Goal: Transaction & Acquisition: Purchase product/service

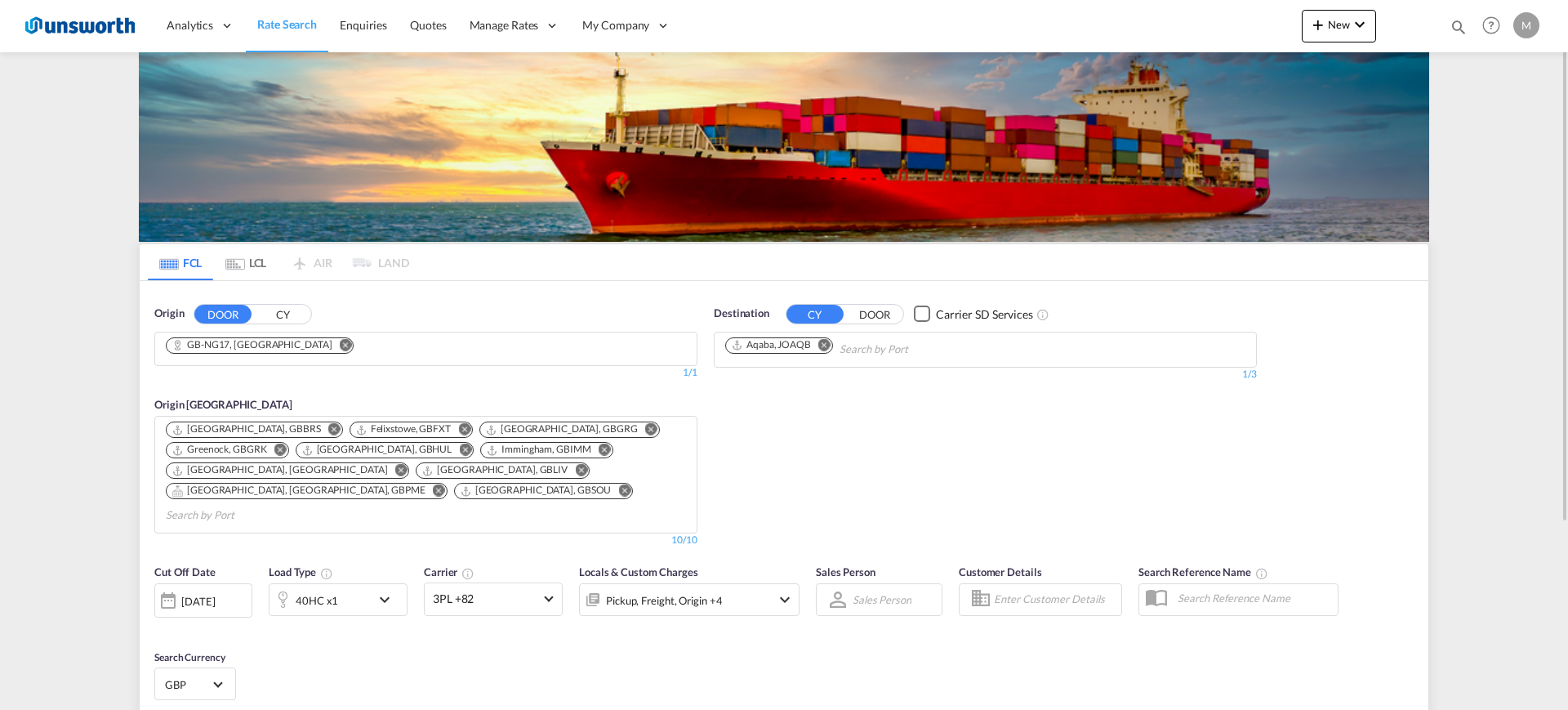
drag, startPoint x: 823, startPoint y: 343, endPoint x: 836, endPoint y: 352, distance: 15.8
click at [824, 343] on md-icon "Remove" at bounding box center [825, 345] width 13 height 13
click at [876, 349] on body "Analytics Reports Dashboard Rate Search Enquiries Quotes" at bounding box center [784, 355] width 1568 height 710
paste input "Callao"
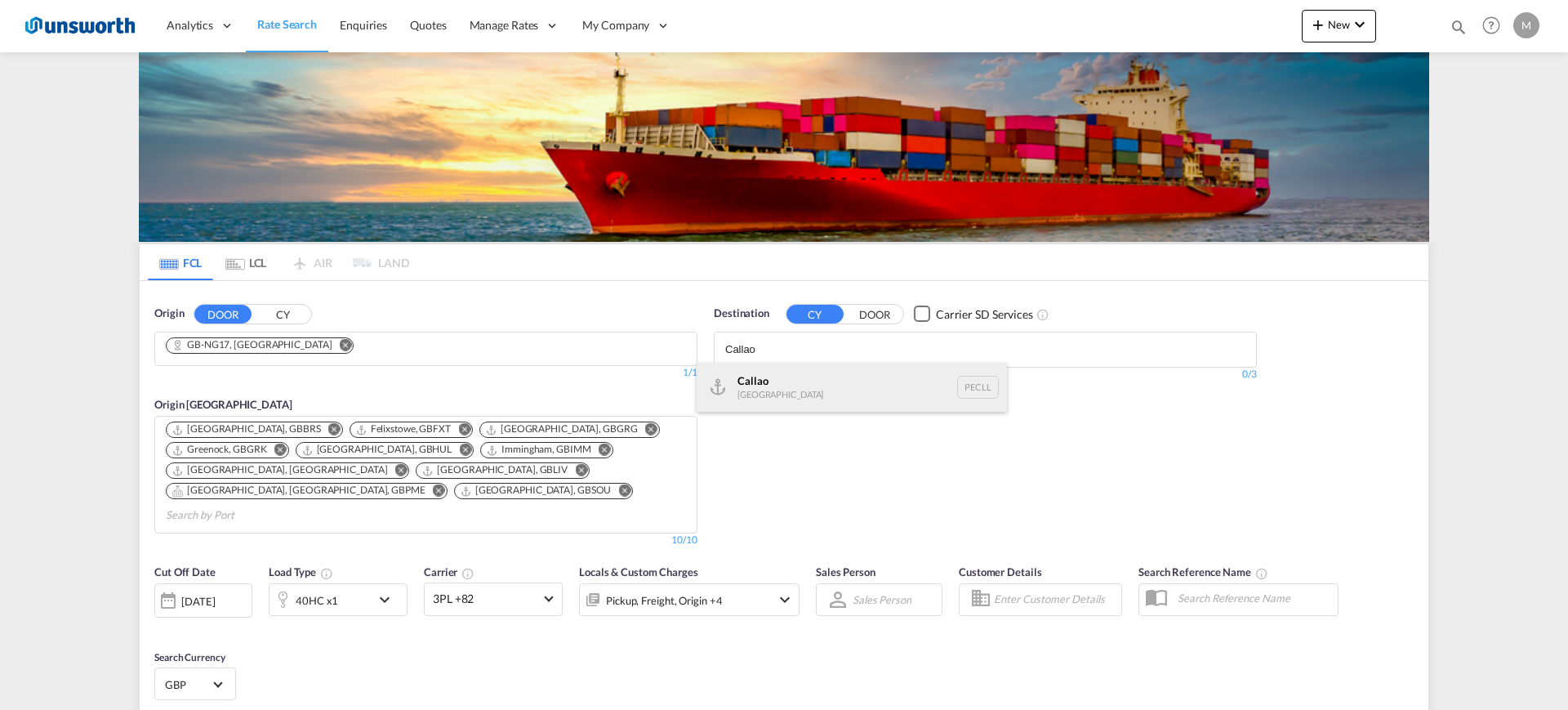
type input "Callao"
click at [845, 381] on div "Callao [GEOGRAPHIC_DATA] PECLL" at bounding box center [851, 387] width 310 height 49
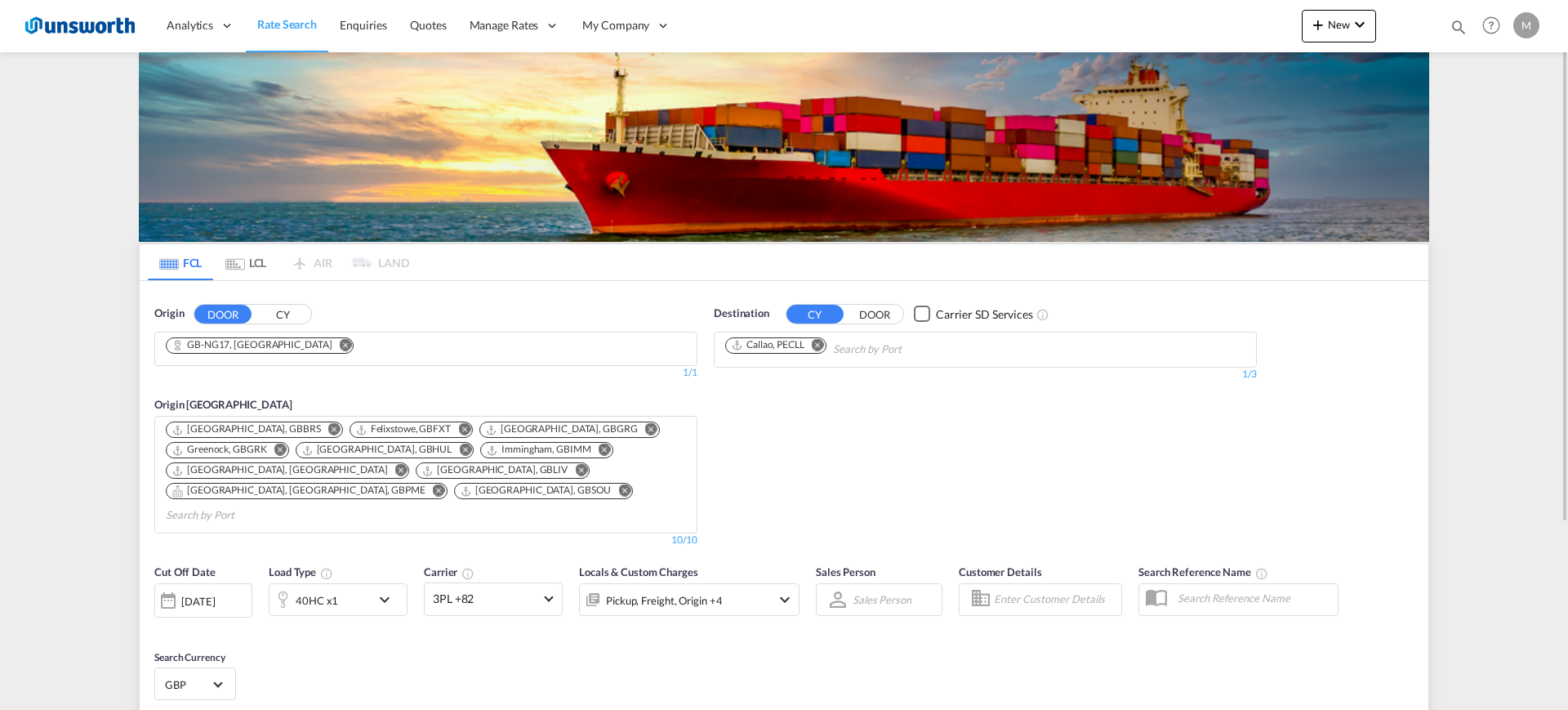
scroll to position [255, 0]
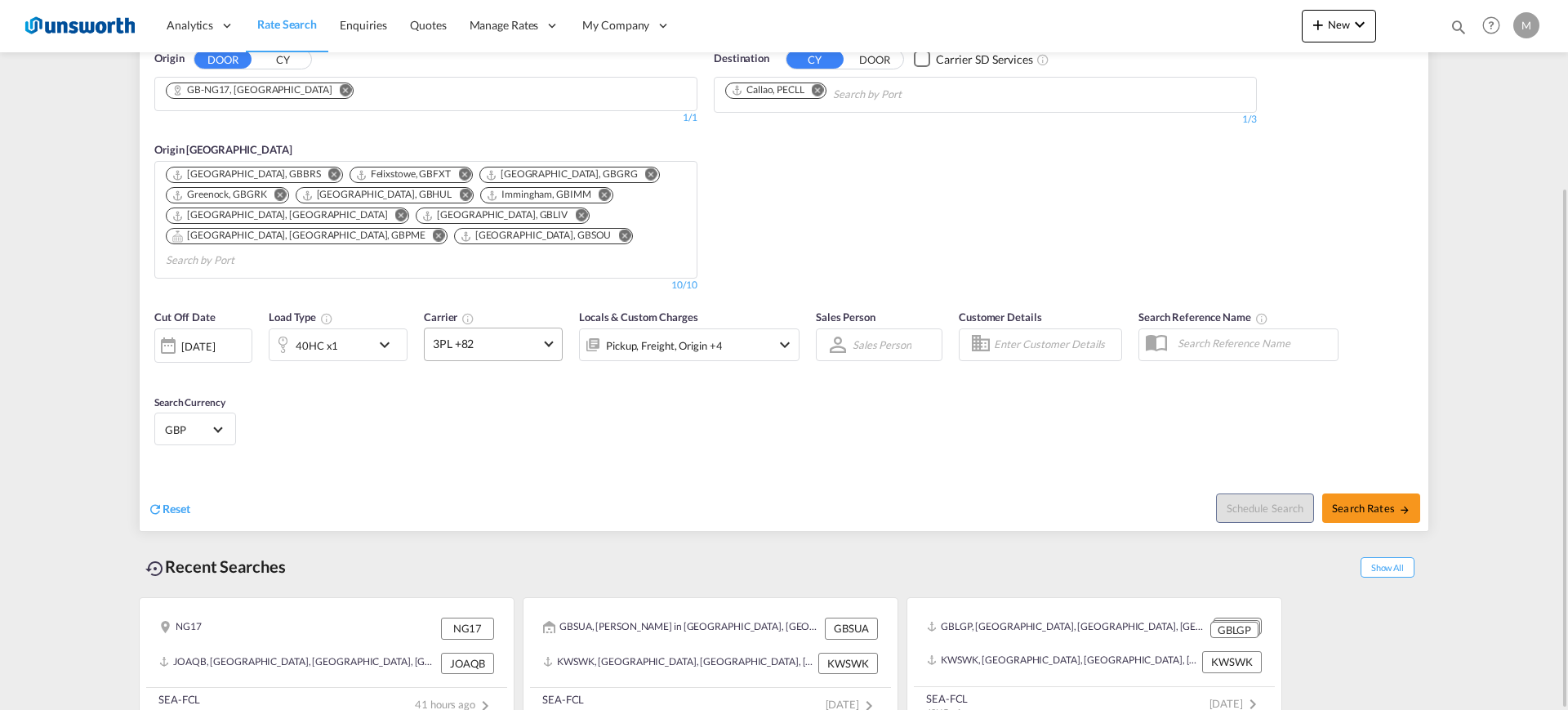
click at [480, 336] on span "3PL +82" at bounding box center [486, 344] width 106 height 16
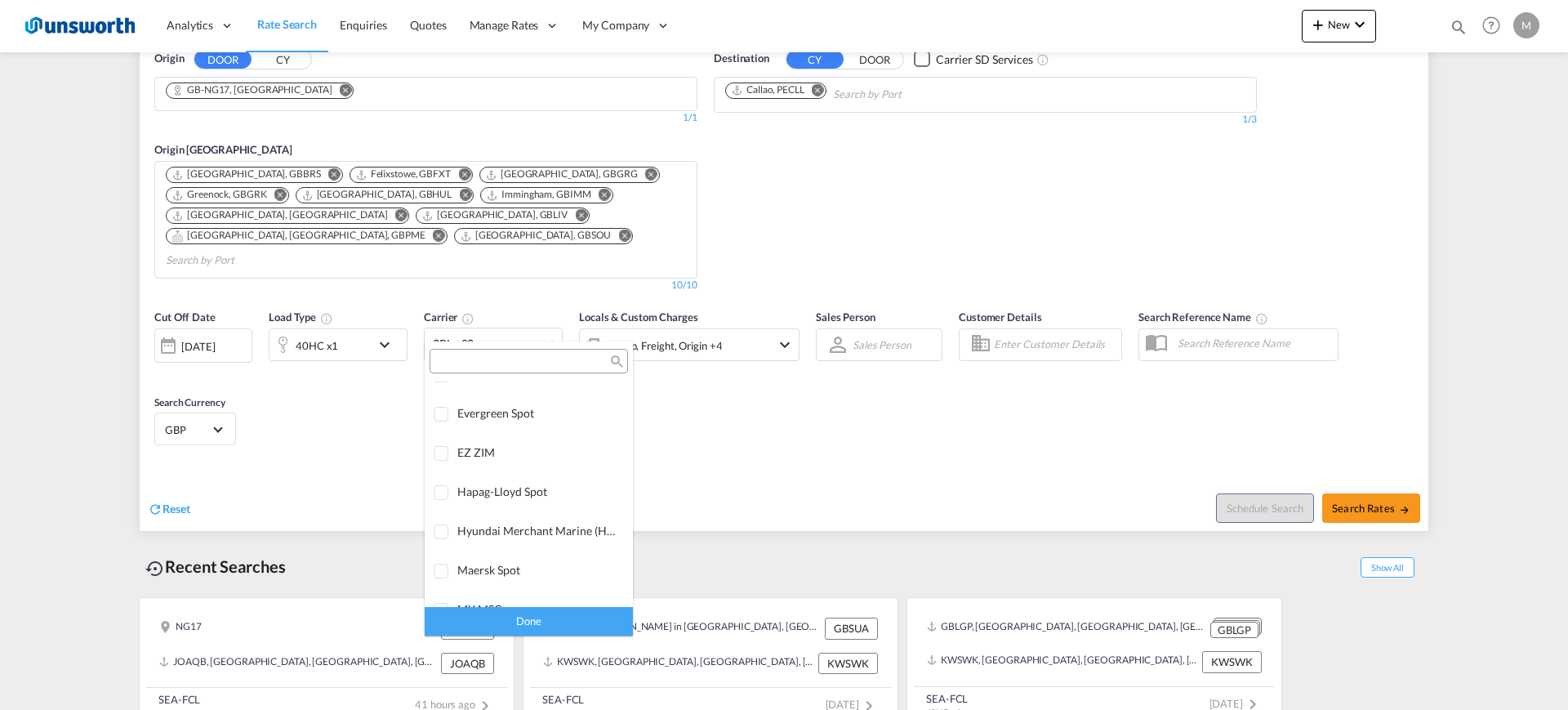
scroll to position [0, 0]
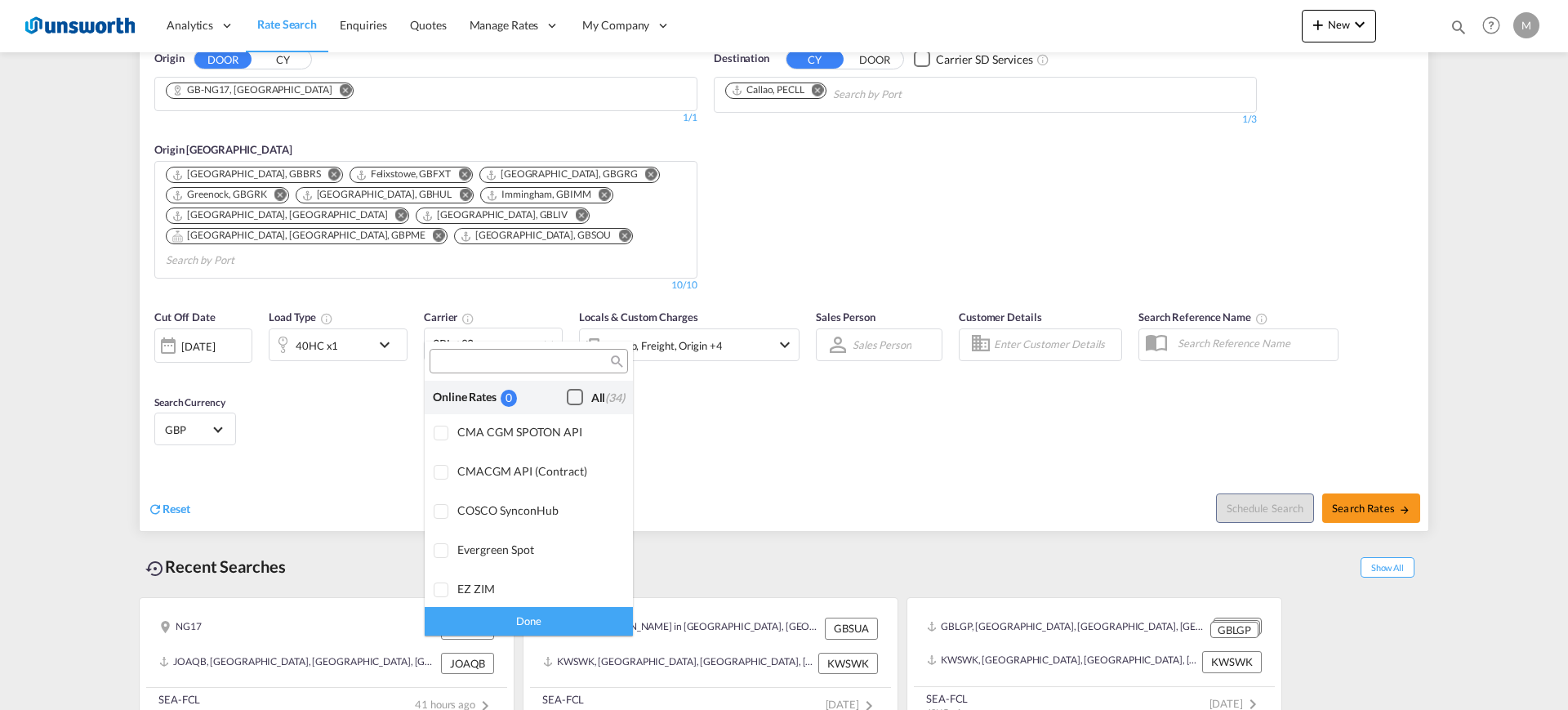
click at [567, 390] on div "Checkbox No Ink" at bounding box center [575, 397] width 16 height 16
click at [565, 613] on div "Done" at bounding box center [529, 621] width 208 height 29
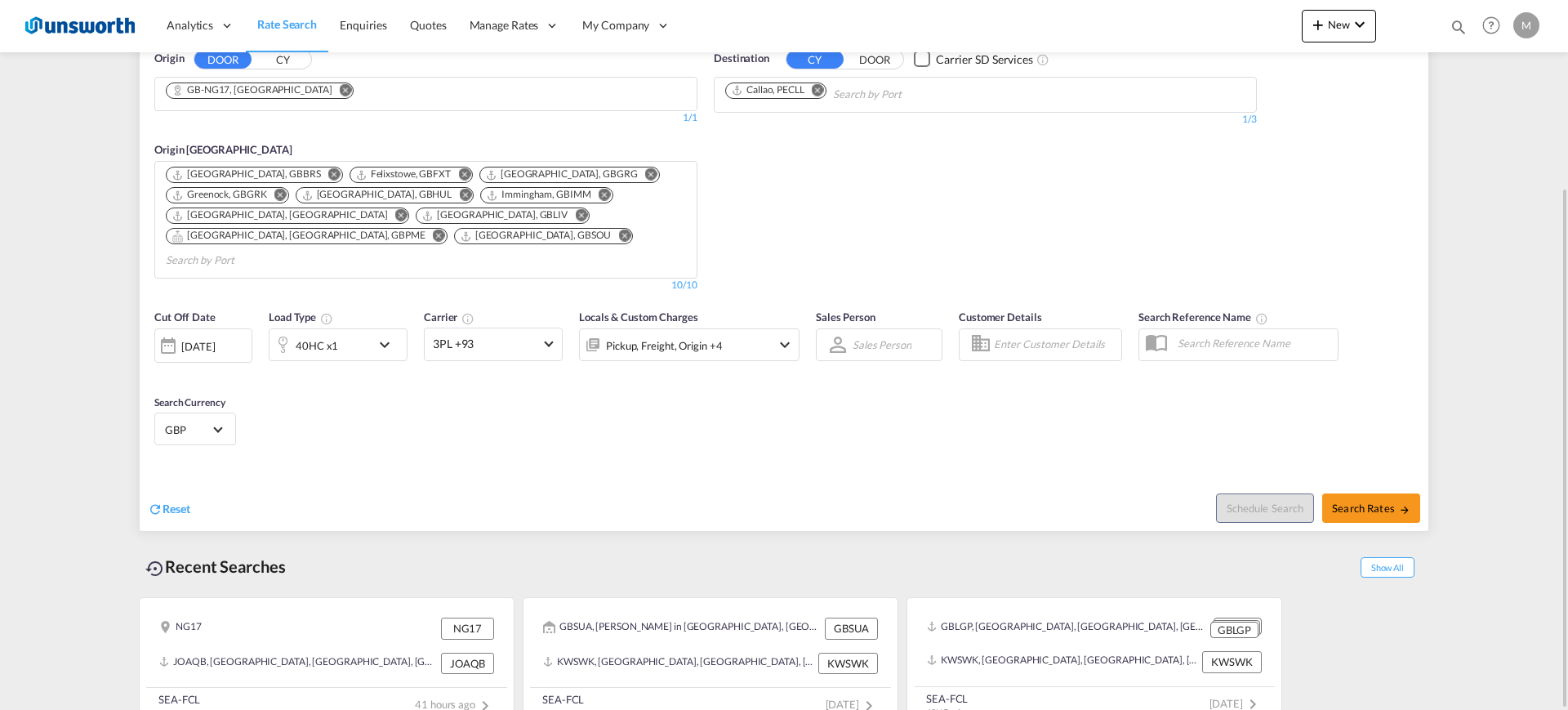
click at [340, 90] on md-icon "Remove" at bounding box center [346, 90] width 13 height 13
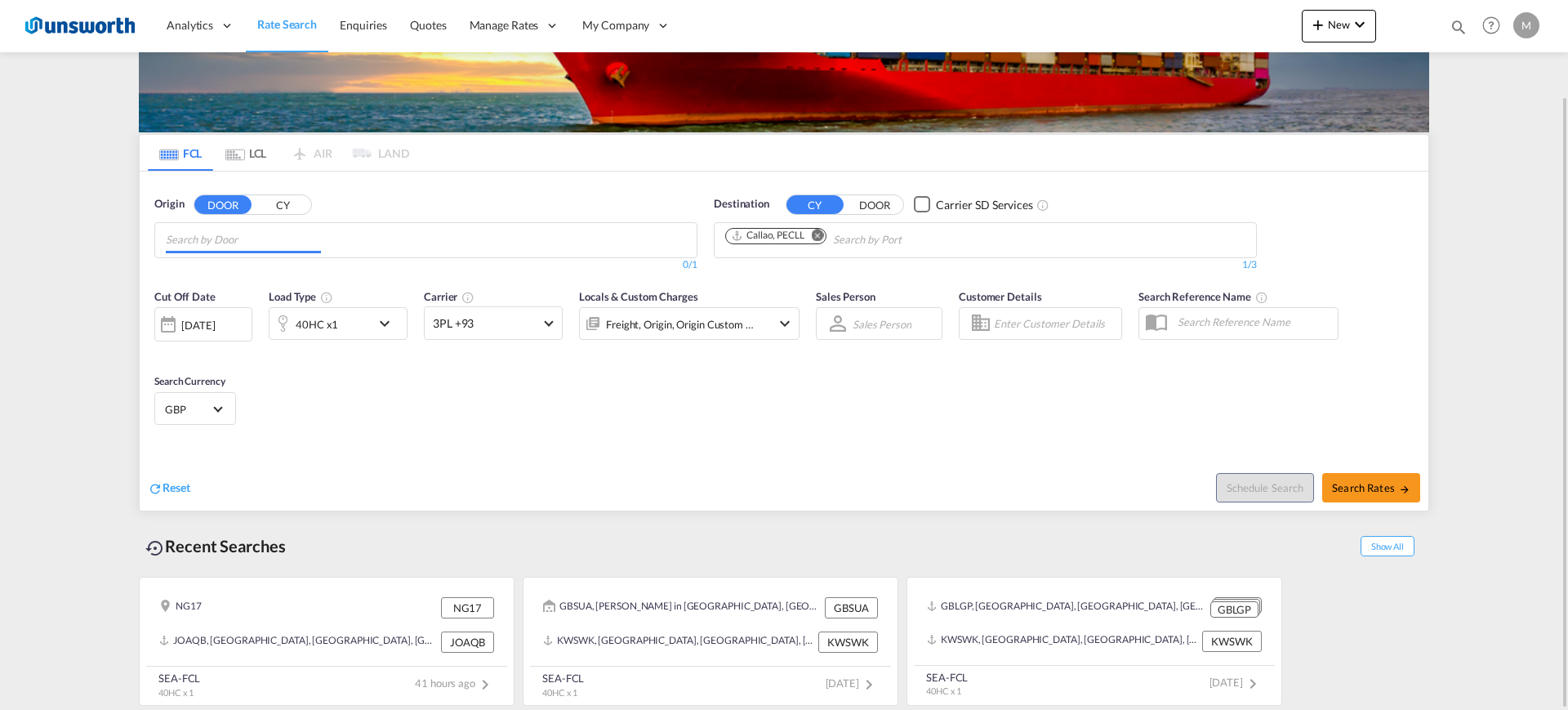
scroll to position [109, 0]
click at [275, 204] on button "CY" at bounding box center [282, 204] width 57 height 19
click at [313, 238] on body "Analytics Reports Dashboard Rate Search Enquiries Quotes" at bounding box center [784, 355] width 1568 height 710
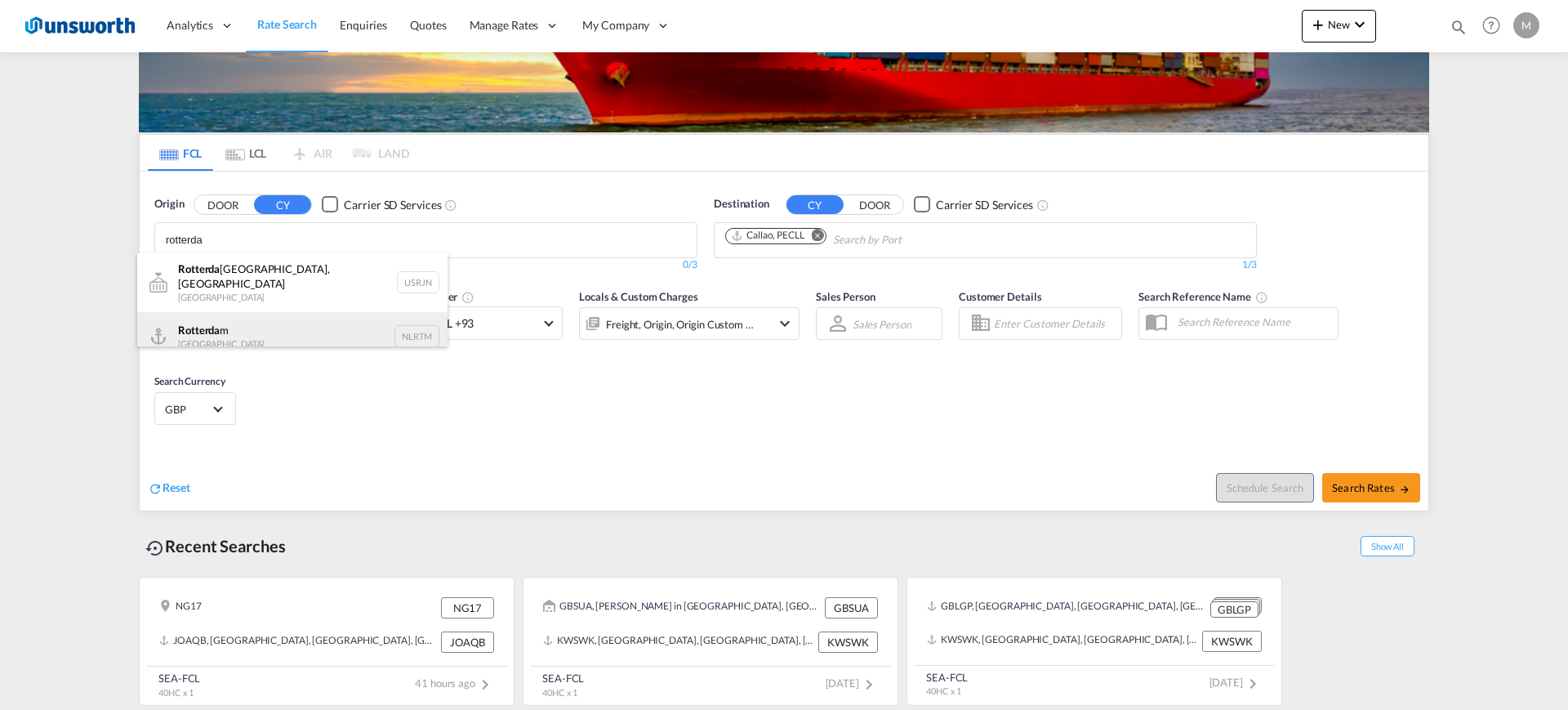
type input "rotterda"
click at [278, 327] on div "Rotterda m [GEOGRAPHIC_DATA] NLRTM" at bounding box center [292, 336] width 310 height 49
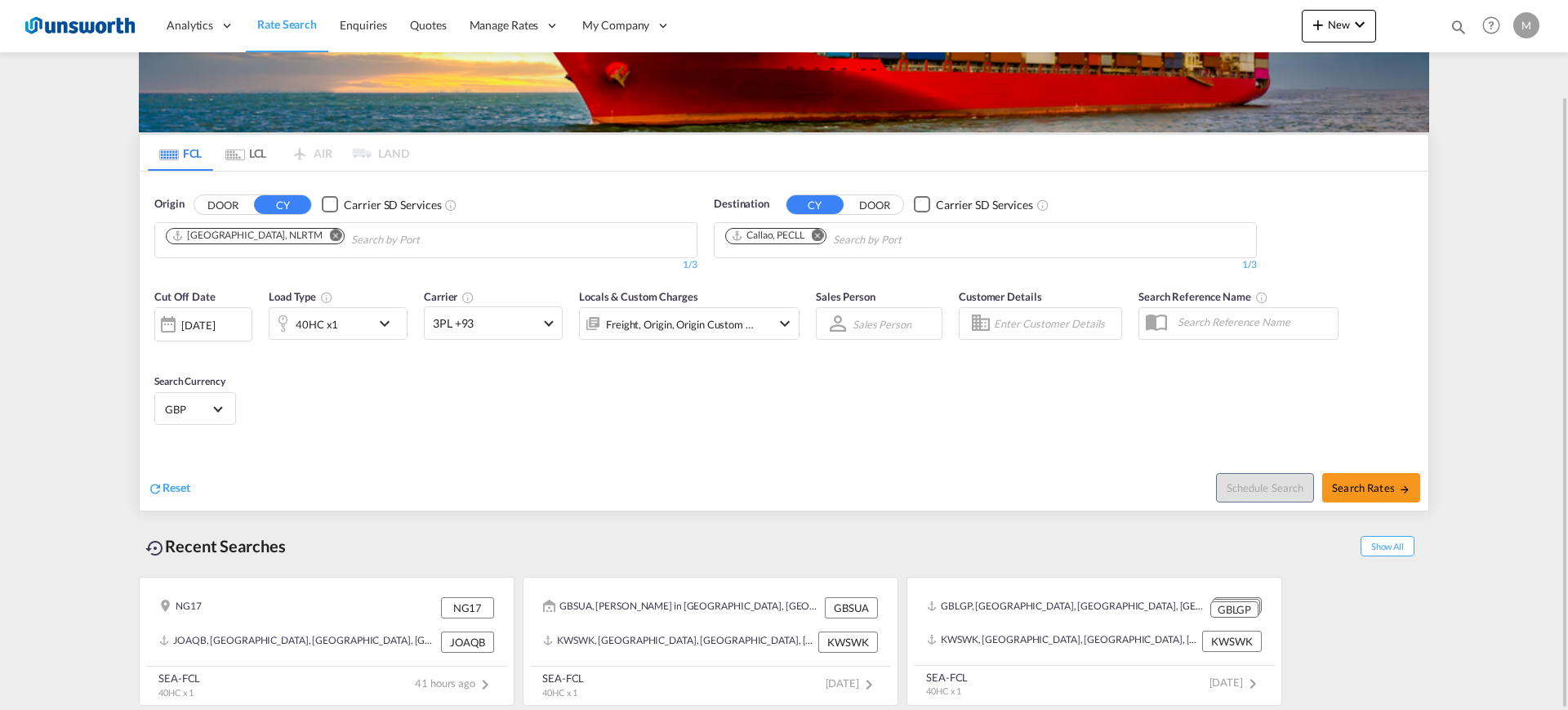
click at [214, 327] on div "[DATE]" at bounding box center [197, 325] width 33 height 14
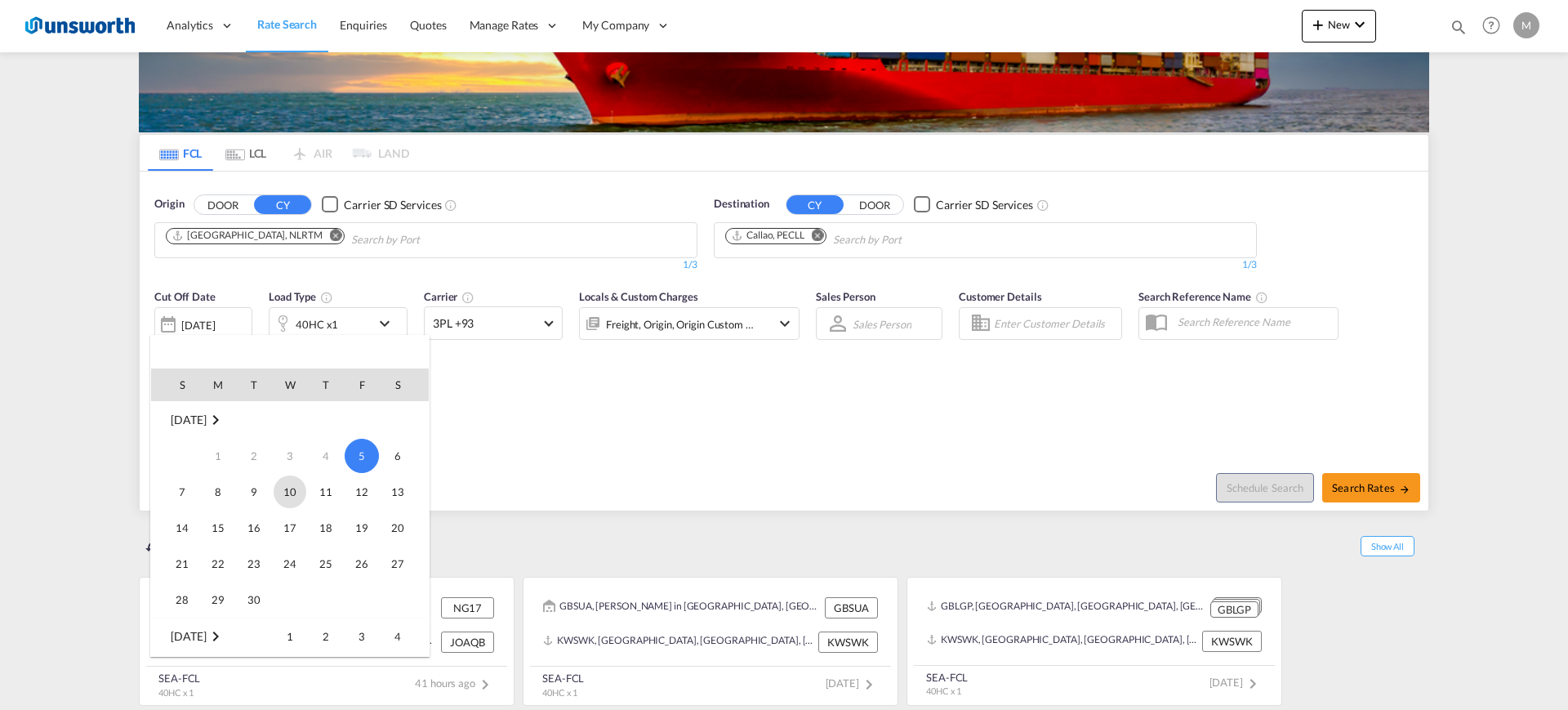
click at [285, 492] on span "10" at bounding box center [289, 492] width 33 height 33
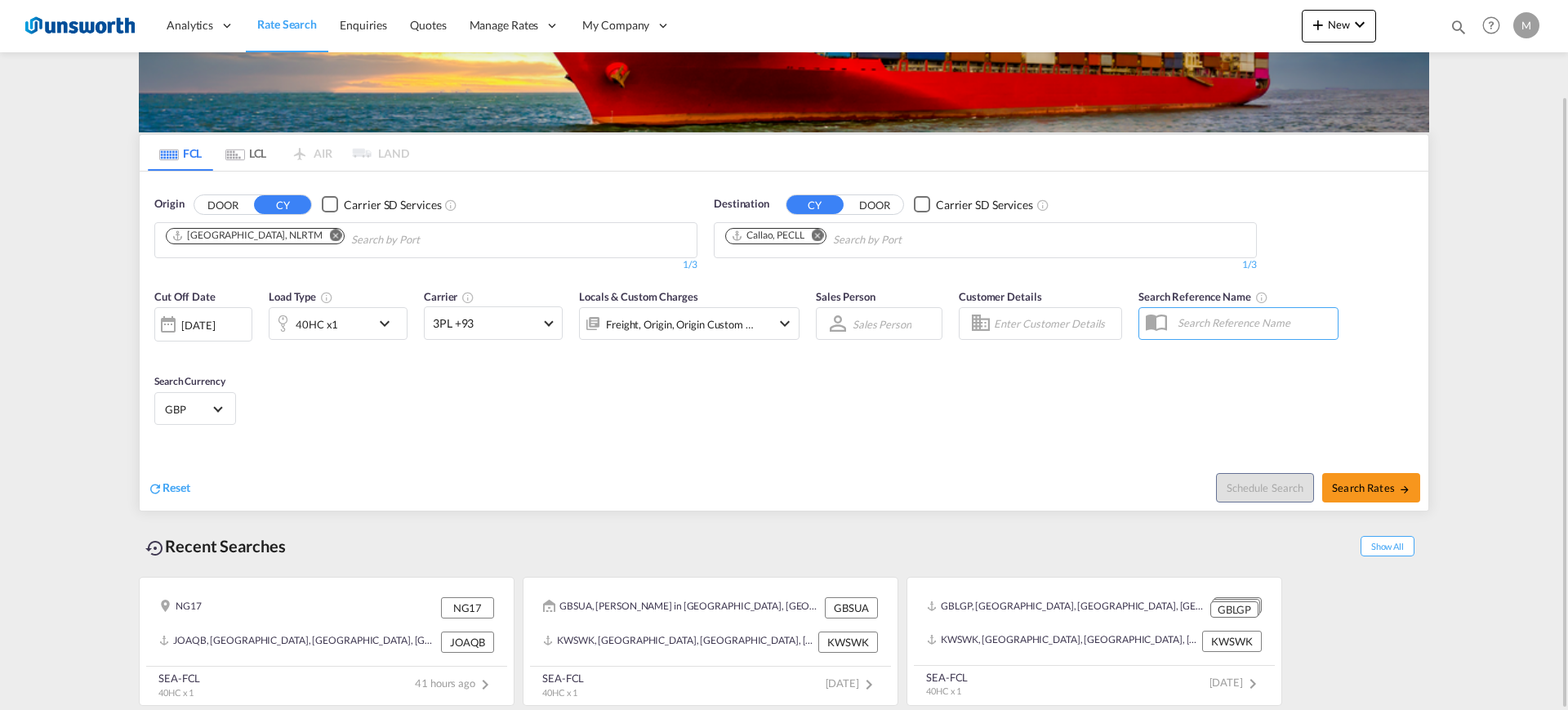
drag, startPoint x: 482, startPoint y: 485, endPoint x: 464, endPoint y: 475, distance: 20.6
click at [485, 491] on div "Reset" at bounding box center [468, 475] width 640 height 45
click at [1401, 493] on md-icon "icon-arrow-right" at bounding box center [1404, 489] width 12 height 12
type input "NLRTM to PECLL / [DATE]"
